Goal: Transaction & Acquisition: Purchase product/service

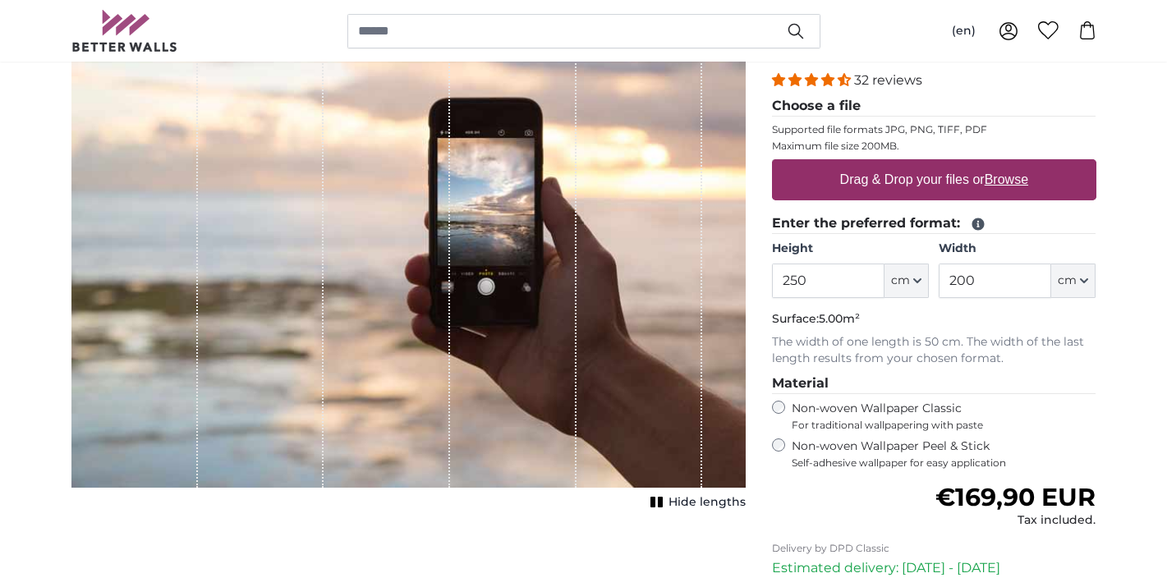
scroll to position [180, 0]
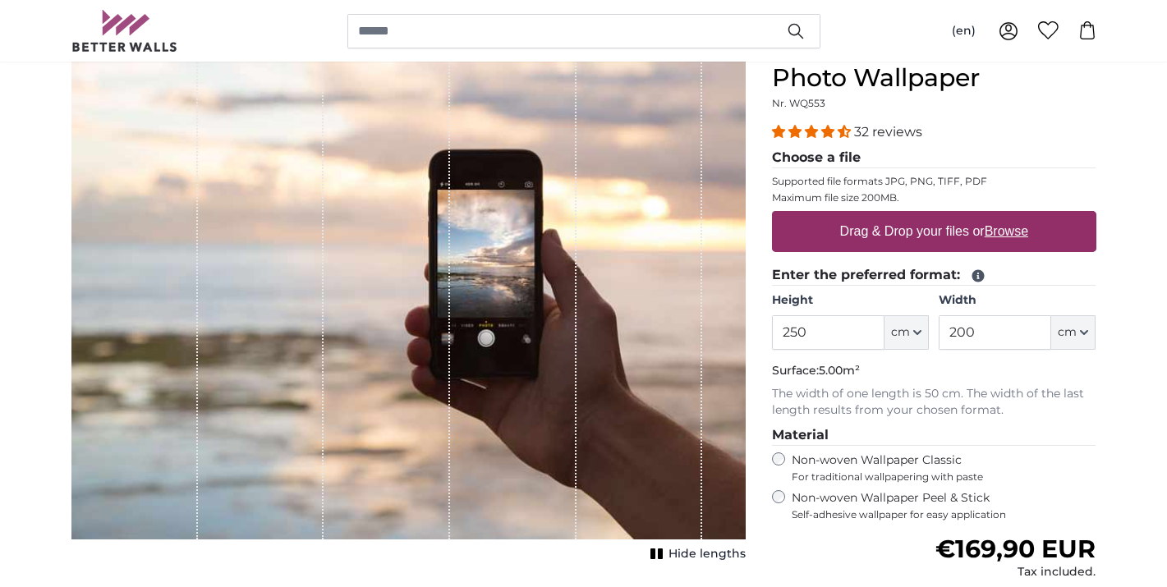
click at [997, 232] on u "Browse" at bounding box center [1006, 231] width 44 height 14
click at [997, 216] on input "Drag & Drop your files or Browse" at bounding box center [934, 213] width 324 height 5
click at [1013, 231] on u "Browse" at bounding box center [1006, 231] width 44 height 14
click at [1013, 216] on input "Drag & Drop your files or Browse" at bounding box center [934, 213] width 324 height 5
type input "**********"
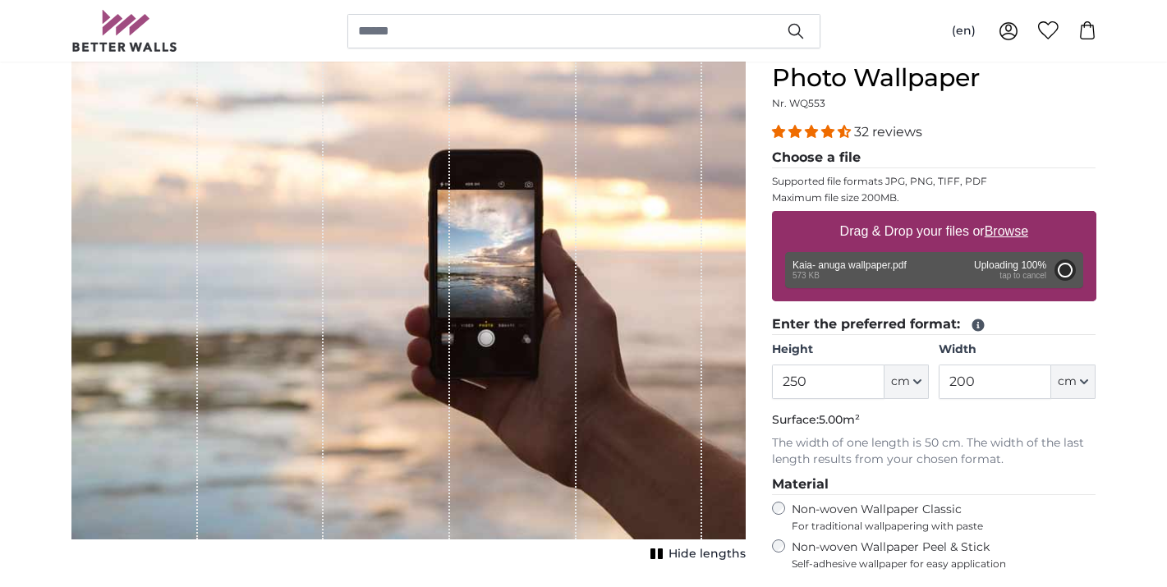
type input "200"
type input "160"
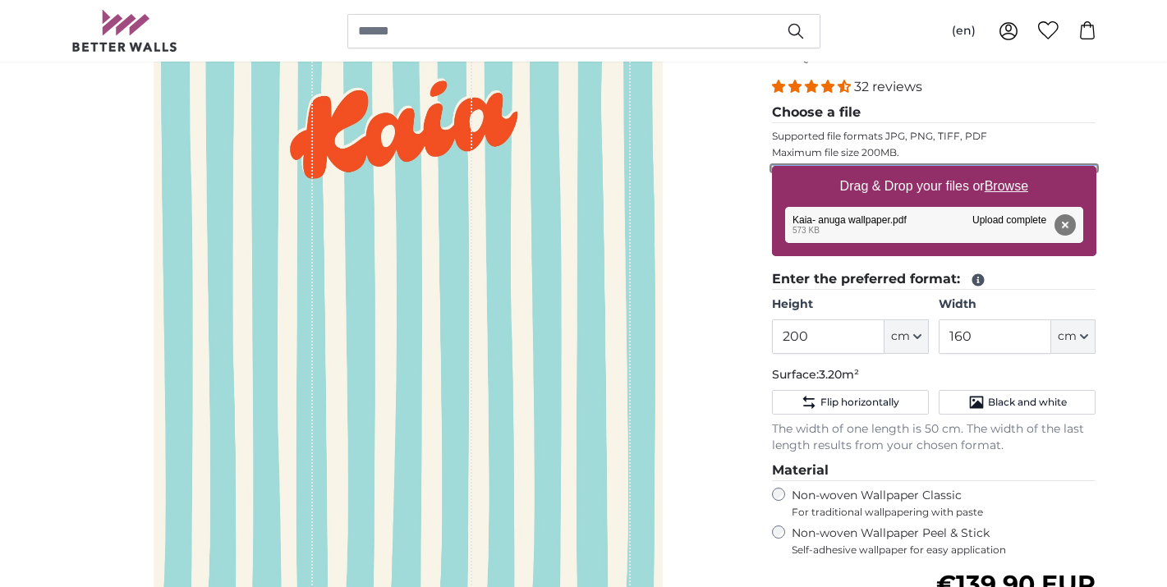
scroll to position [226, 0]
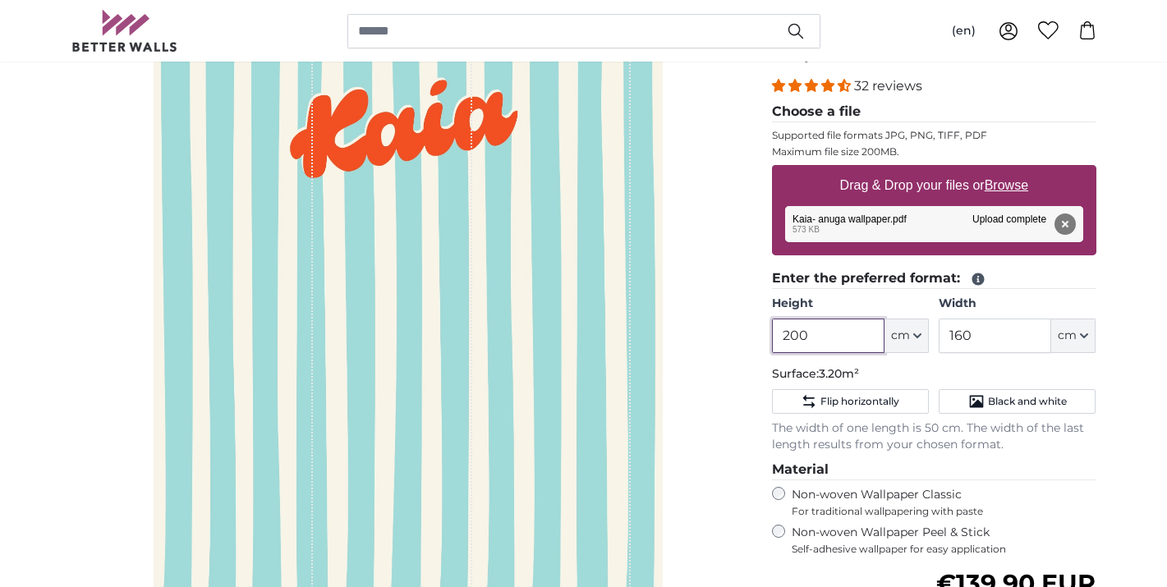
drag, startPoint x: 812, startPoint y: 342, endPoint x: 765, endPoint y: 335, distance: 47.3
click at [766, 335] on div "Personalised Wall Mural Photo Wallpaper Nr. WQ553 32 reviews Choose a file Supp…" at bounding box center [934, 413] width 351 height 850
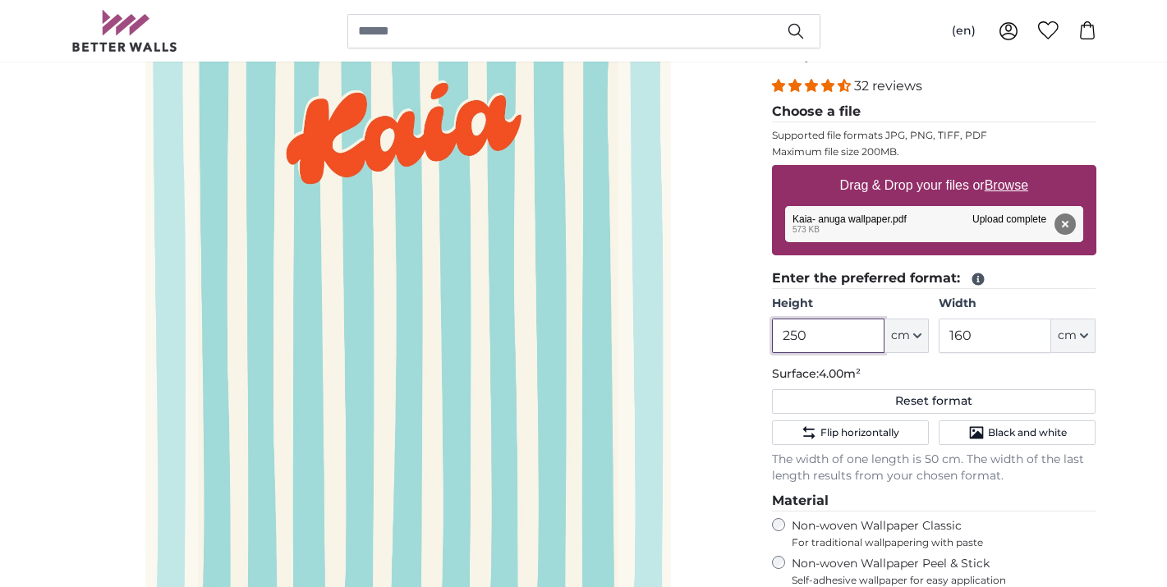
type input "250"
drag, startPoint x: 988, startPoint y: 332, endPoint x: 915, endPoint y: 328, distance: 73.2
click at [916, 331] on div "Height 250 ft cm Centimeter (cm) Inches (inch) Feet (ft. in.) Width 160 ft cm C…" at bounding box center [934, 324] width 324 height 57
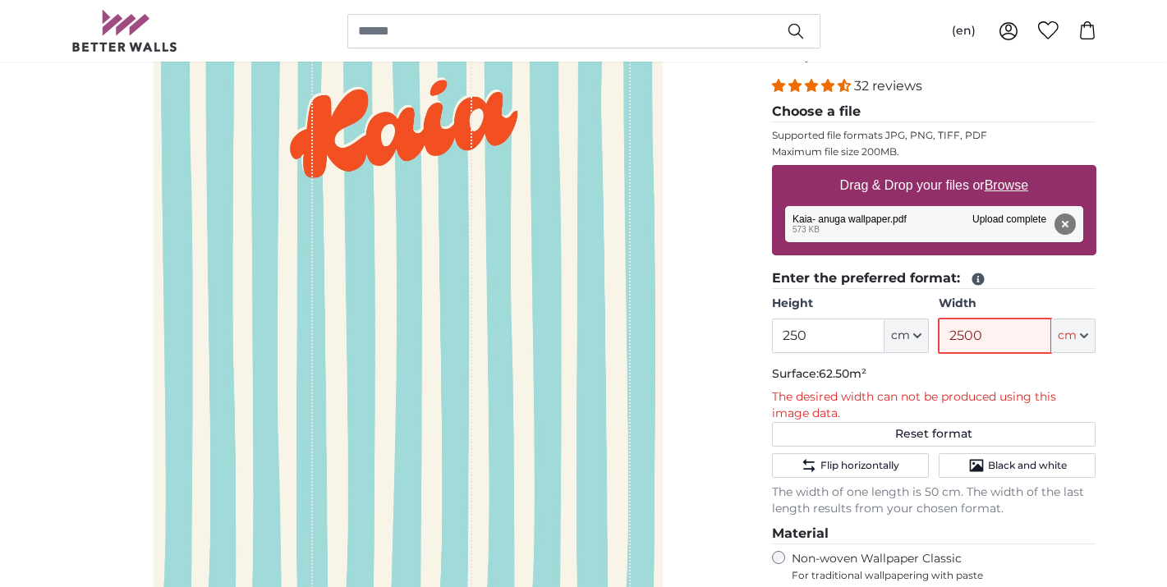
drag, startPoint x: 987, startPoint y: 335, endPoint x: 952, endPoint y: 335, distance: 34.5
click at [953, 335] on input "2500" at bounding box center [994, 336] width 112 height 34
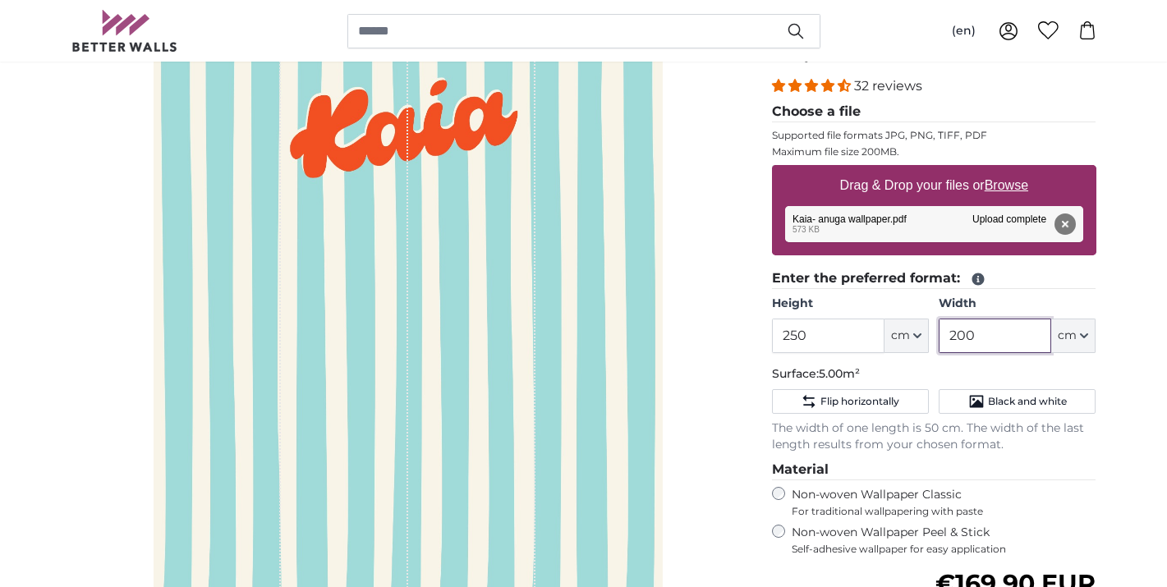
type input "200"
click at [1057, 302] on label "Width" at bounding box center [1016, 304] width 157 height 16
click at [1051, 319] on input "200" at bounding box center [994, 336] width 112 height 34
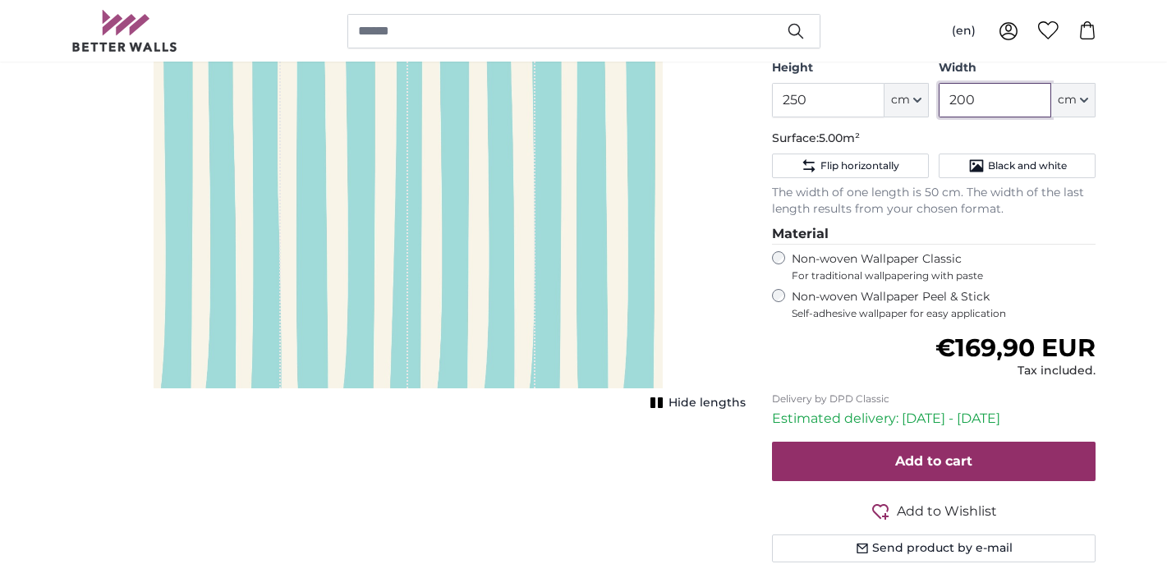
scroll to position [489, 0]
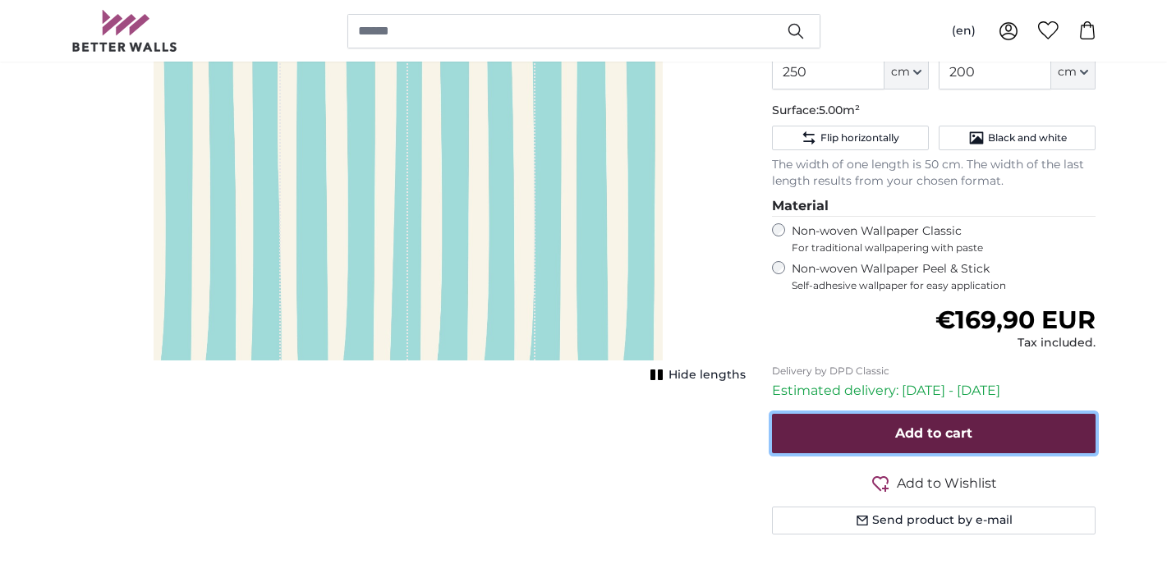
click at [899, 440] on span "Add to cart" at bounding box center [933, 433] width 77 height 16
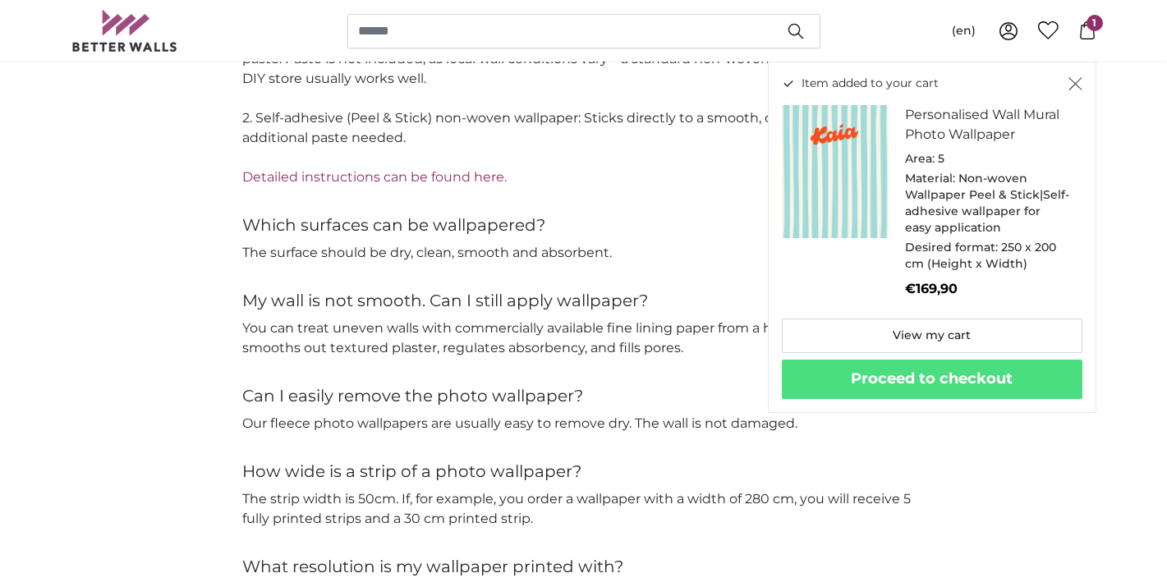
scroll to position [2607, 0]
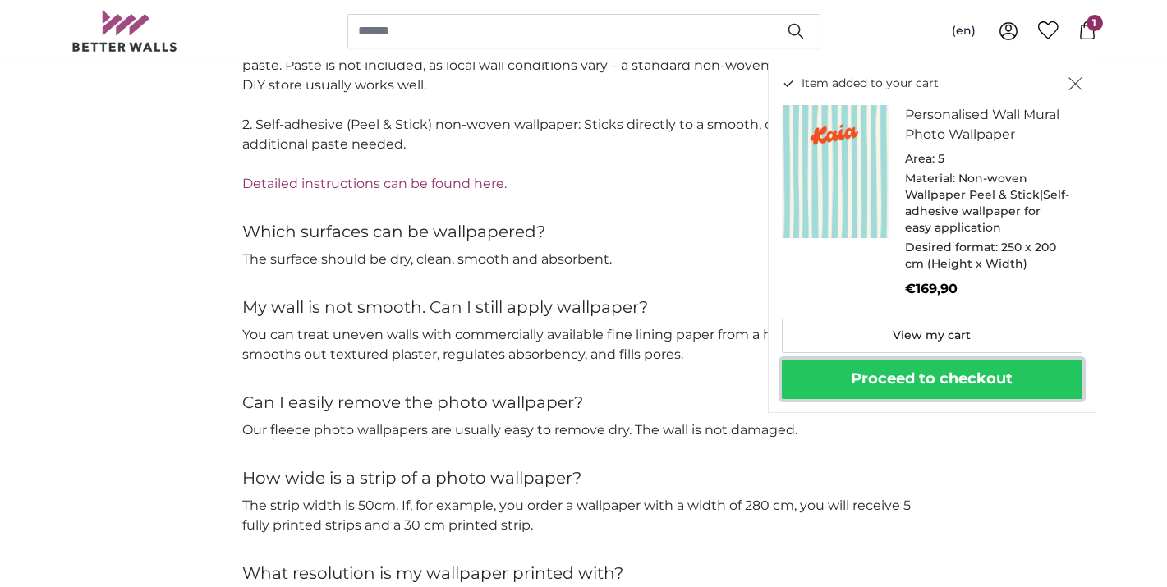
click at [953, 388] on button "Proceed to checkout" at bounding box center [932, 379] width 300 height 39
